Goal: Task Accomplishment & Management: Use online tool/utility

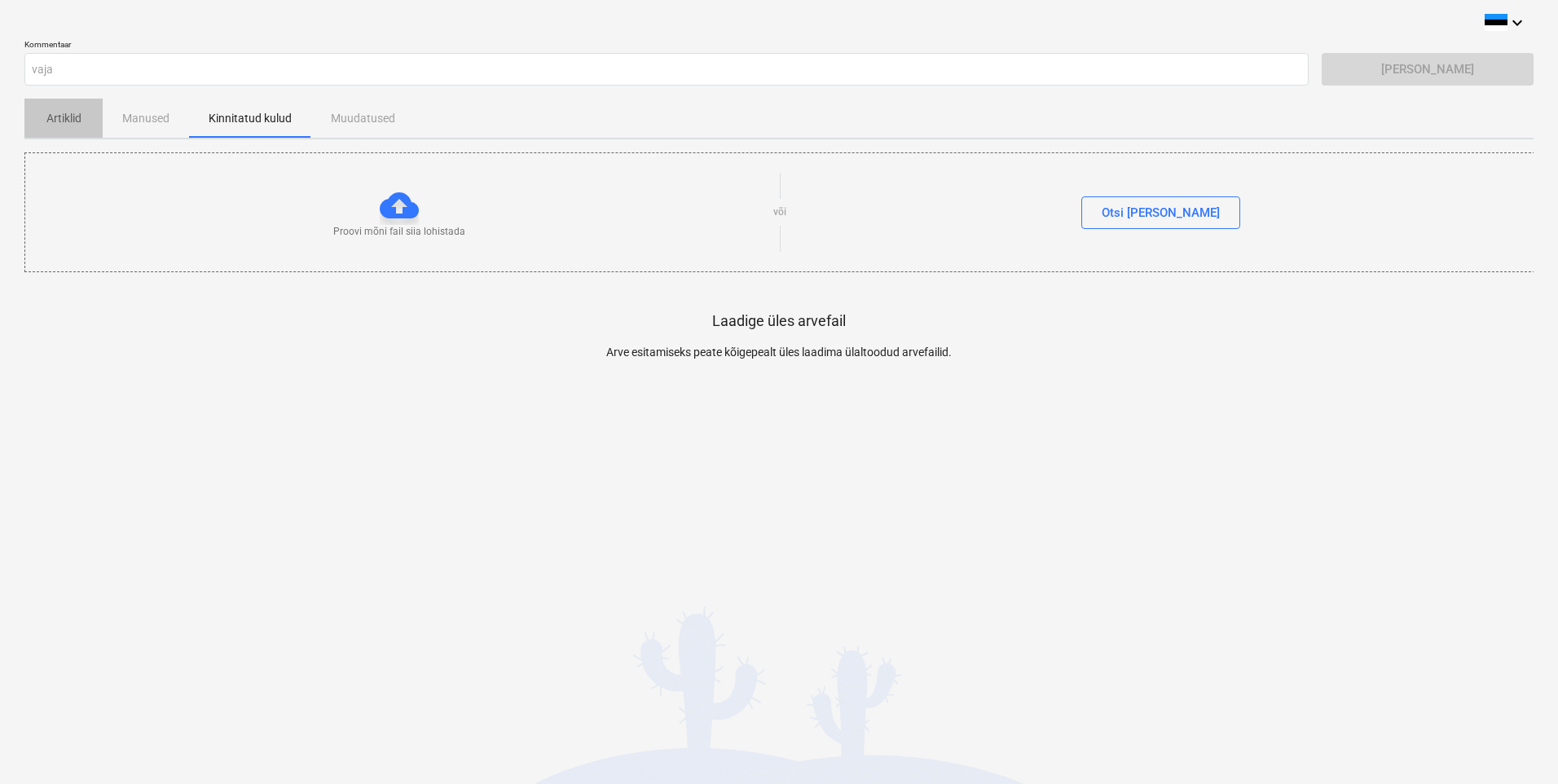
click at [55, 114] on p "Artiklid" at bounding box center [63, 119] width 40 height 17
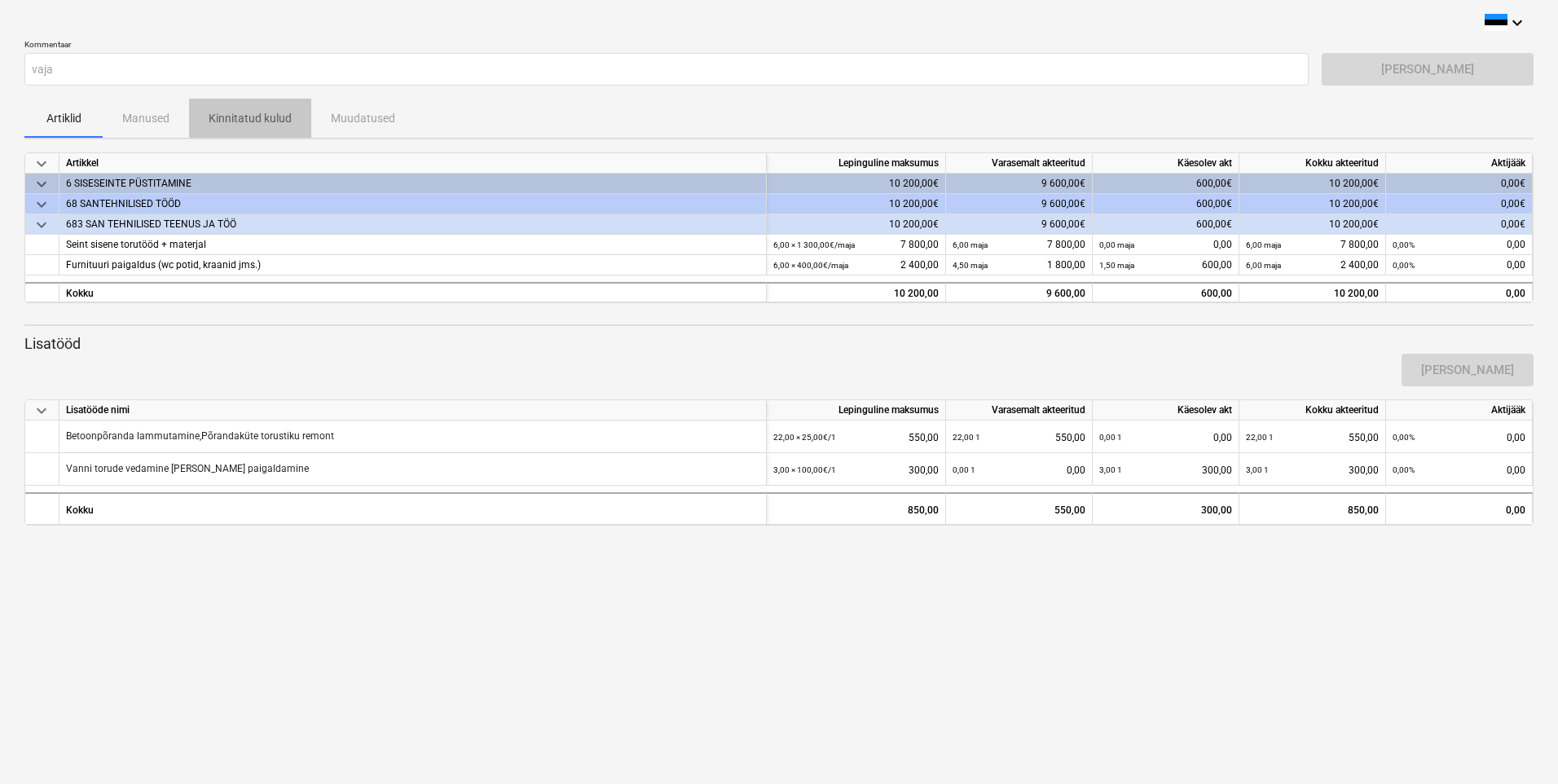
click at [259, 114] on p "Kinnitatud kulud" at bounding box center [250, 119] width 83 height 17
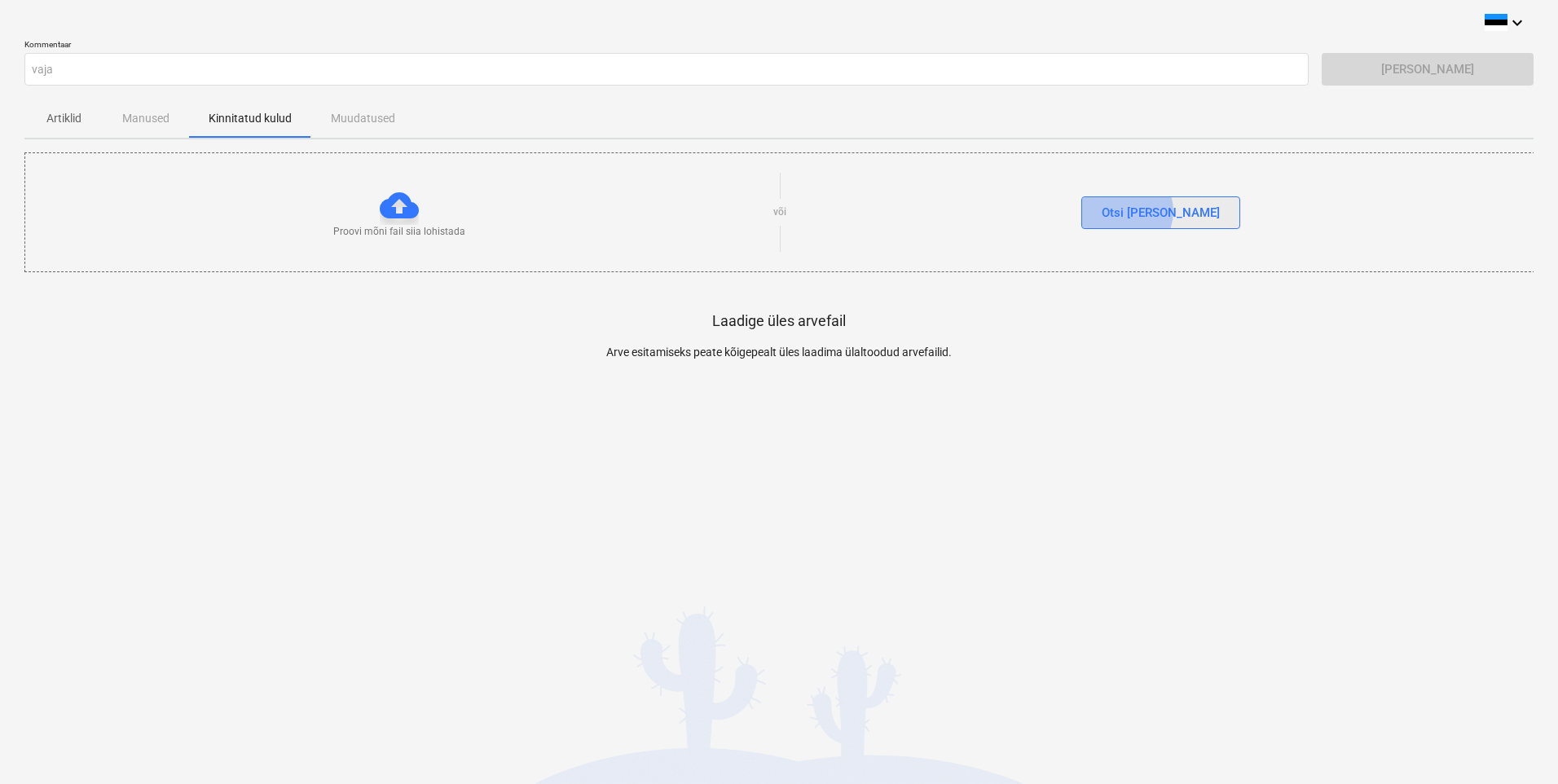
click at [1157, 212] on div "Otsi faile" at bounding box center [1161, 212] width 118 height 21
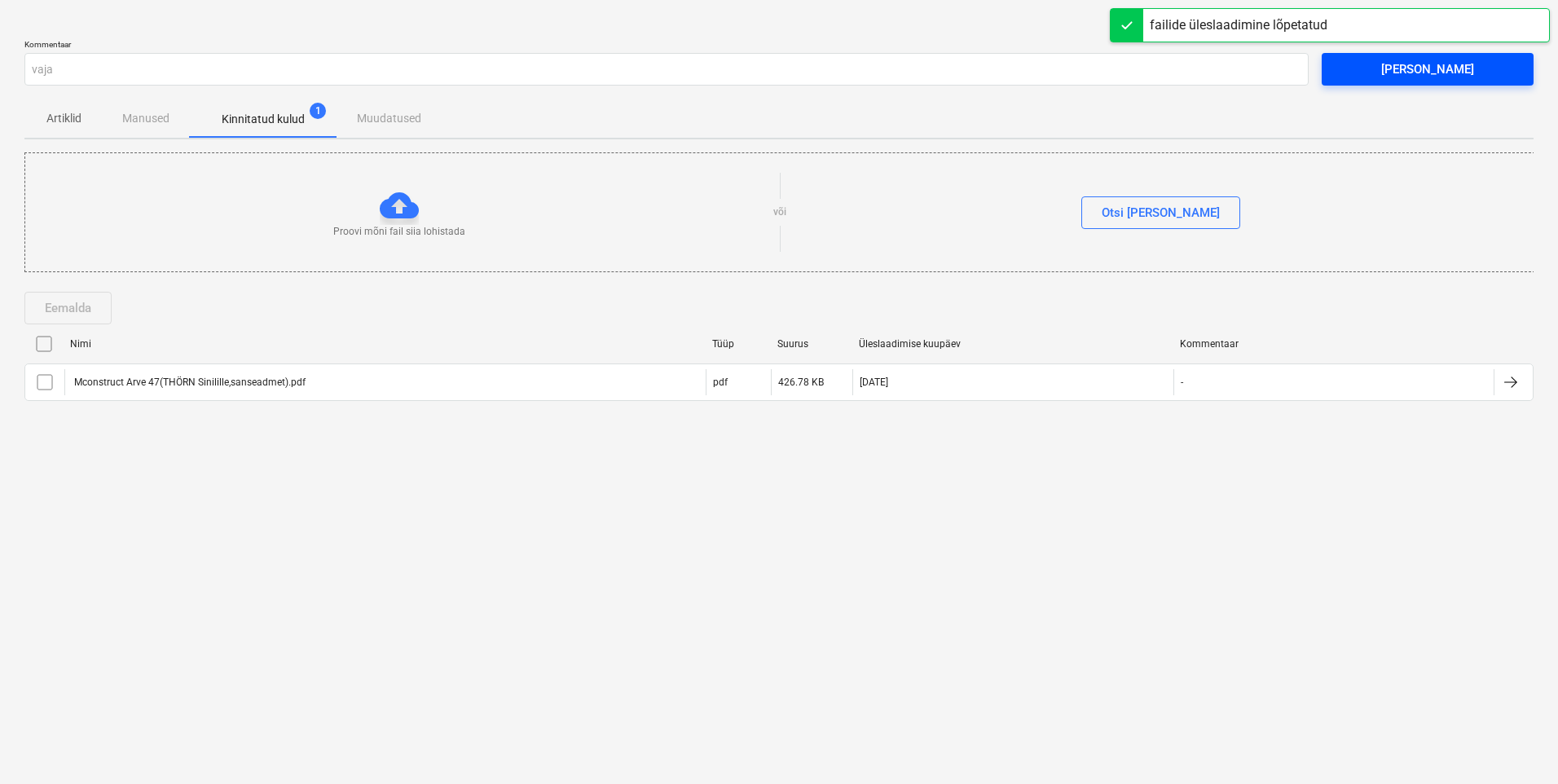
click at [1415, 68] on div "Saada arve" at bounding box center [1428, 69] width 93 height 21
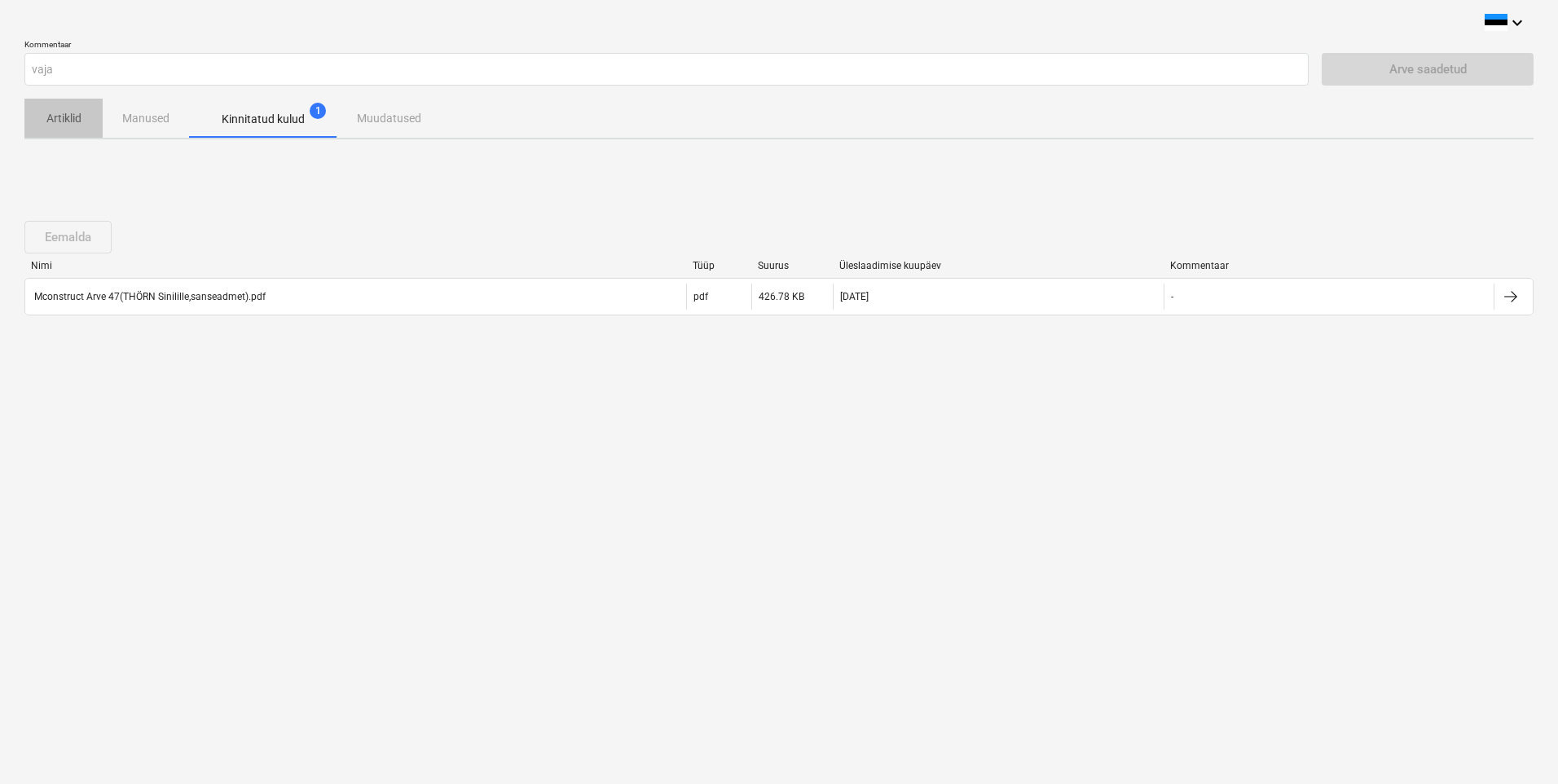
click at [72, 119] on p "Artiklid" at bounding box center [63, 119] width 40 height 17
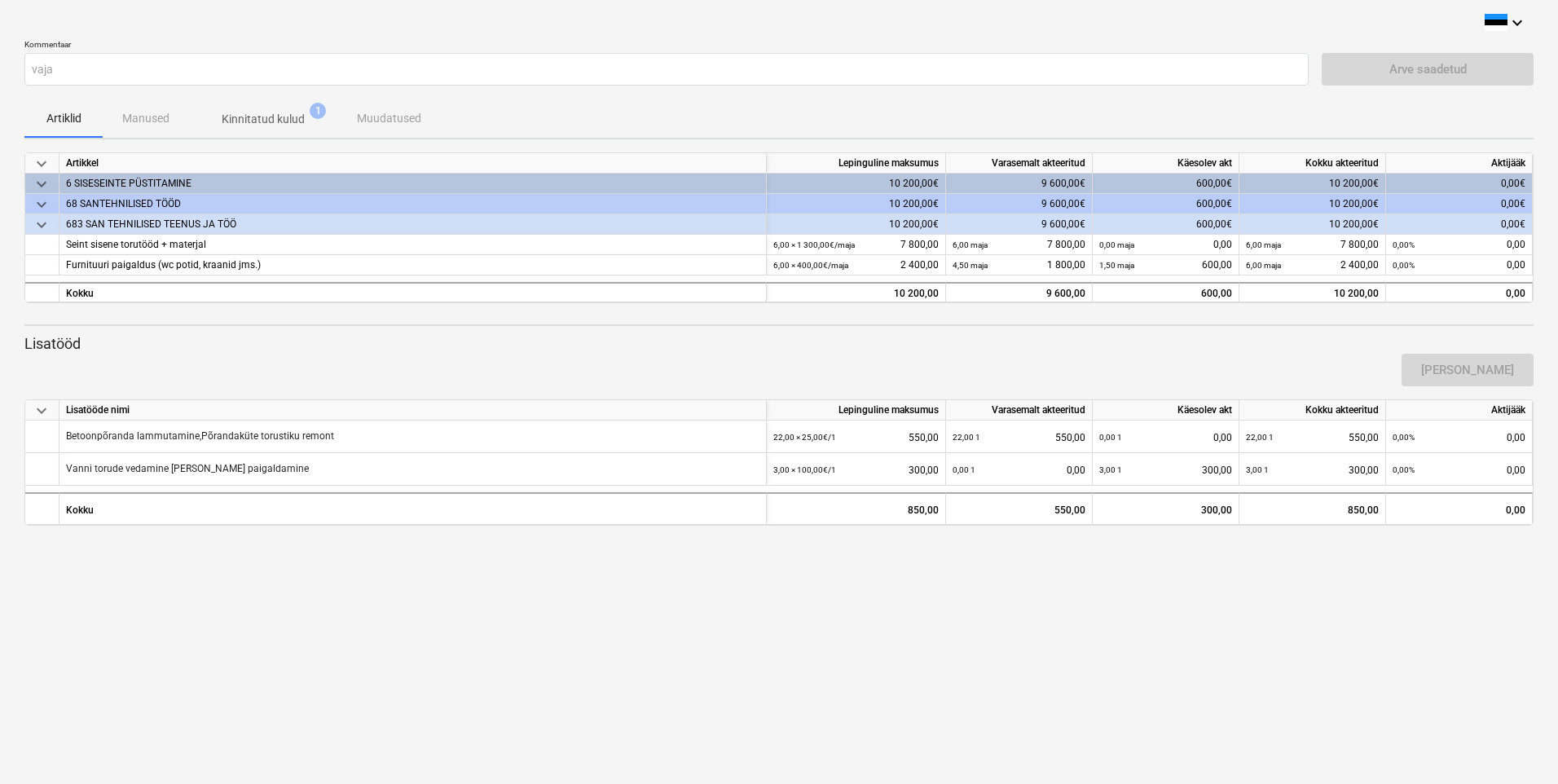
click at [145, 118] on div "Artiklid Manused Kinnitatud kulud 1 Muudatused" at bounding box center [779, 118] width 1509 height 40
click at [283, 119] on p "Kinnitatud kulud" at bounding box center [263, 119] width 83 height 17
